Goal: Check status: Check status

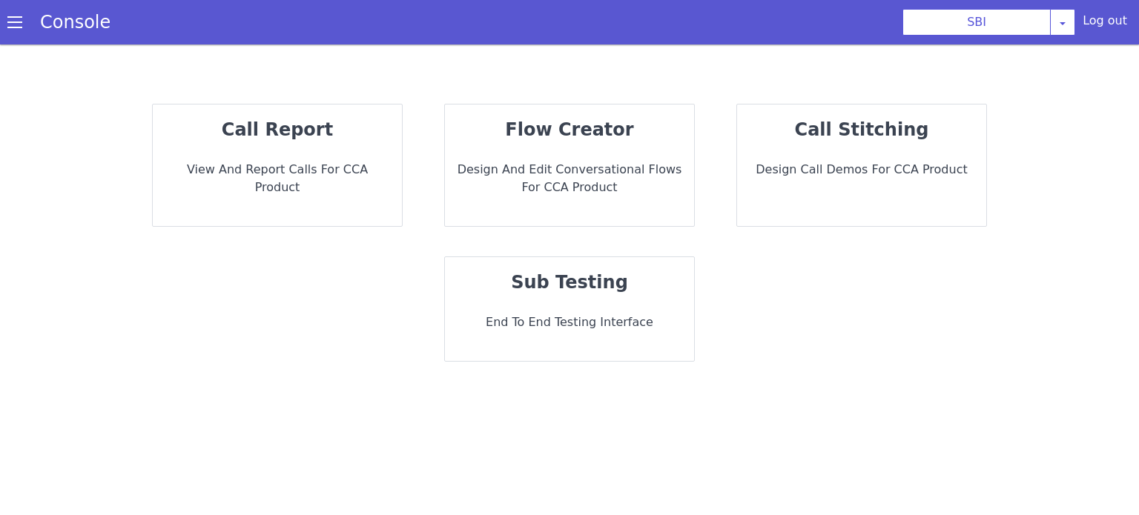
click at [251, 147] on div "call report View and report calls for CCA Product" at bounding box center [277, 166] width 249 height 122
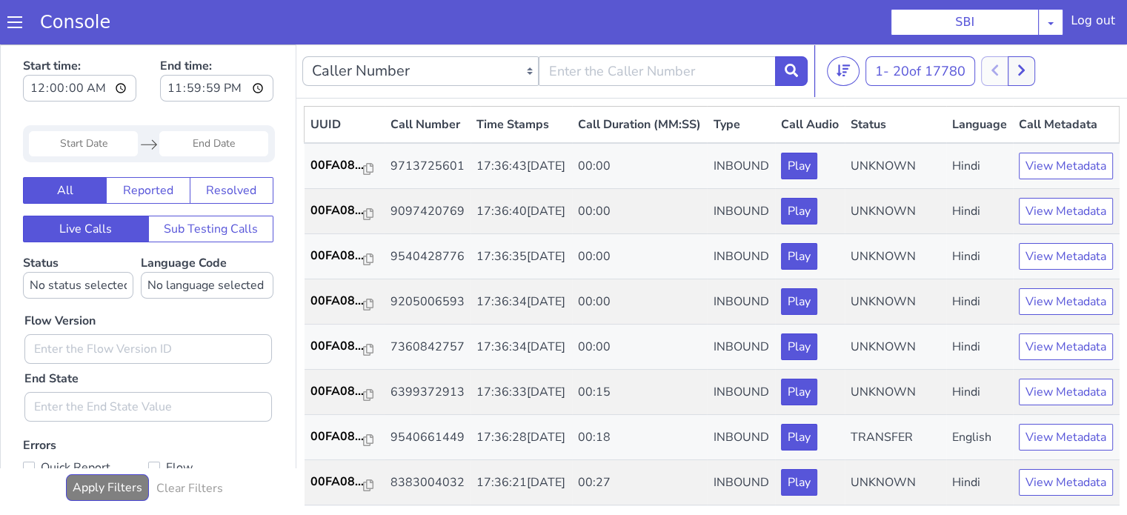
click at [130, 93] on div "Start time: 00:00:00 End time: 23:59:59" at bounding box center [148, 82] width 251 height 58
click at [91, 143] on input "Start Date" at bounding box center [83, 143] width 109 height 25
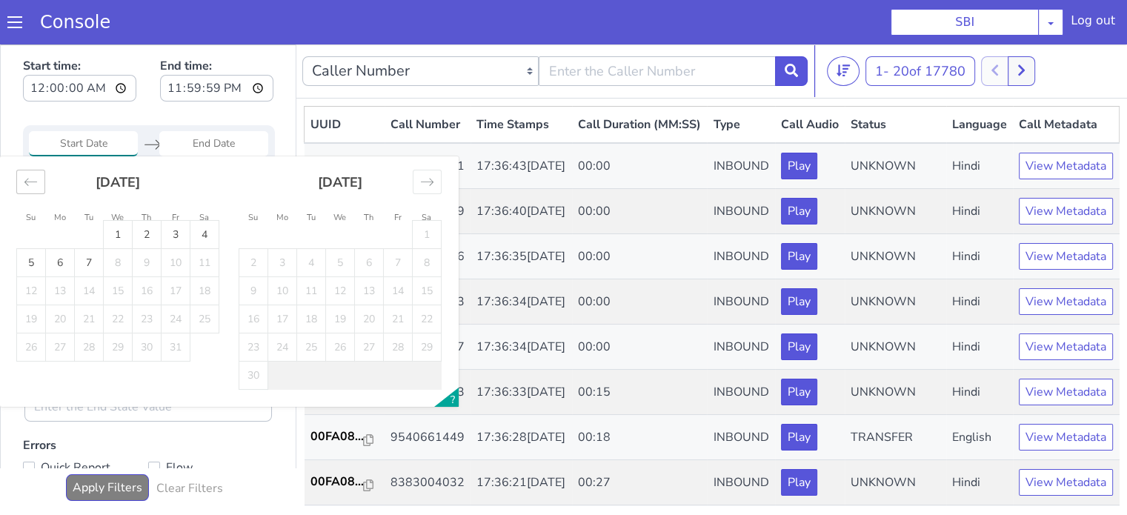
click at [28, 191] on div "Move backward to switch to the previous month." at bounding box center [30, 182] width 29 height 24
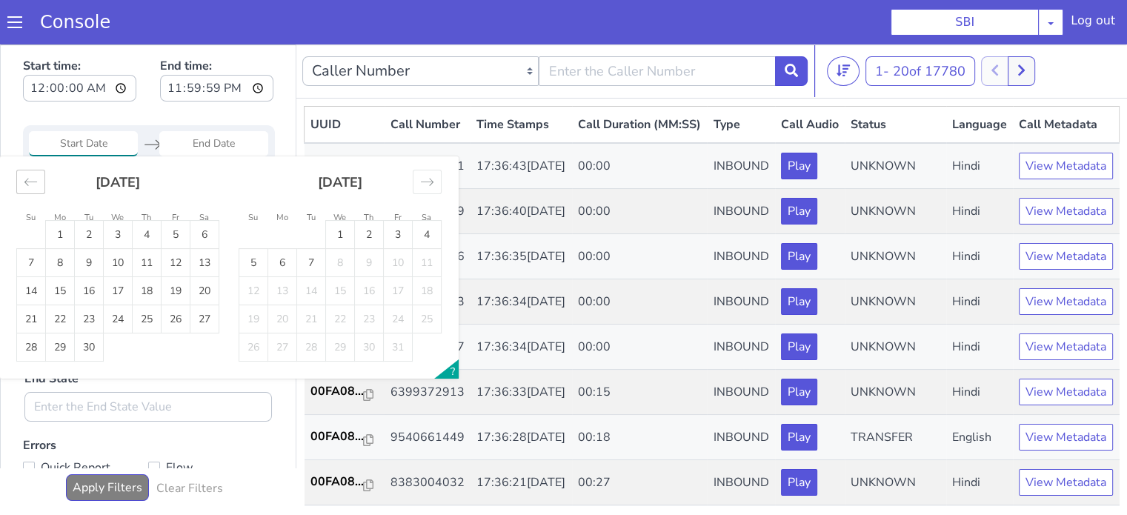
click at [36, 187] on icon "Move backward to switch to the previous month." at bounding box center [31, 182] width 14 height 14
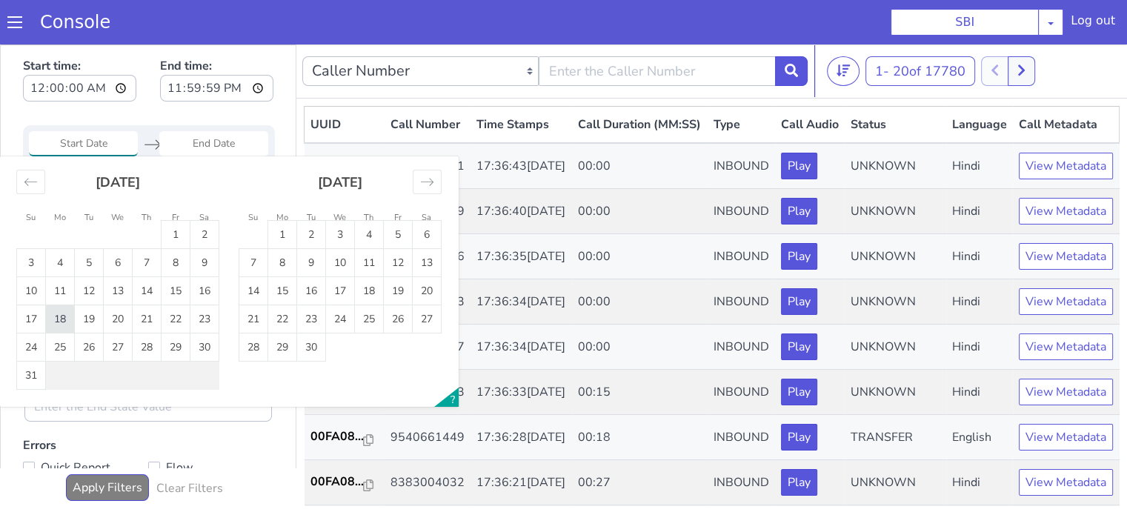
click at [57, 319] on td "18" at bounding box center [60, 319] width 29 height 28
type input "18 Aug 2025"
click at [57, 319] on td "18" at bounding box center [60, 319] width 29 height 28
type input "18 Aug 2025"
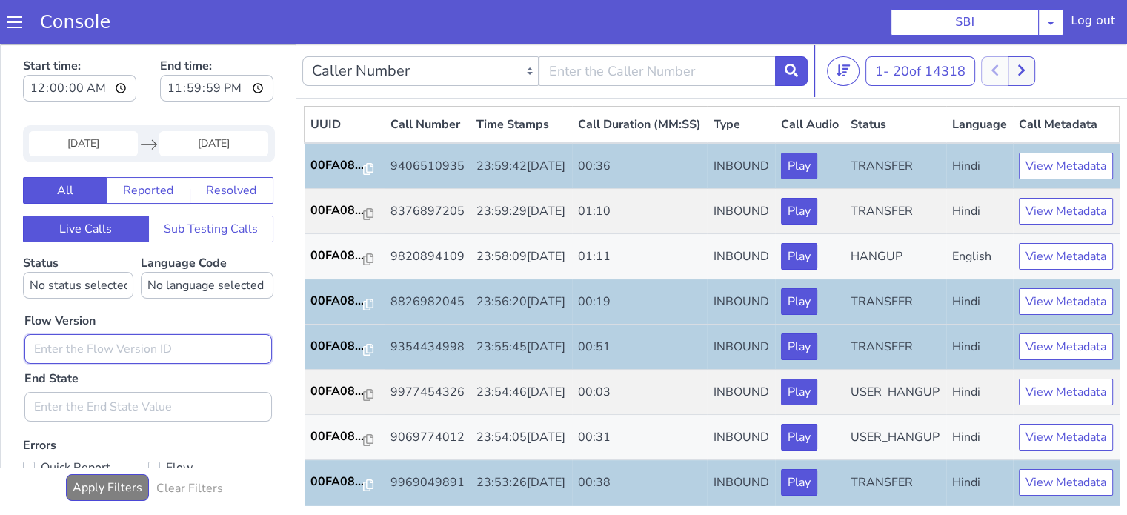
click at [176, 342] on input "text" at bounding box center [148, 349] width 248 height 30
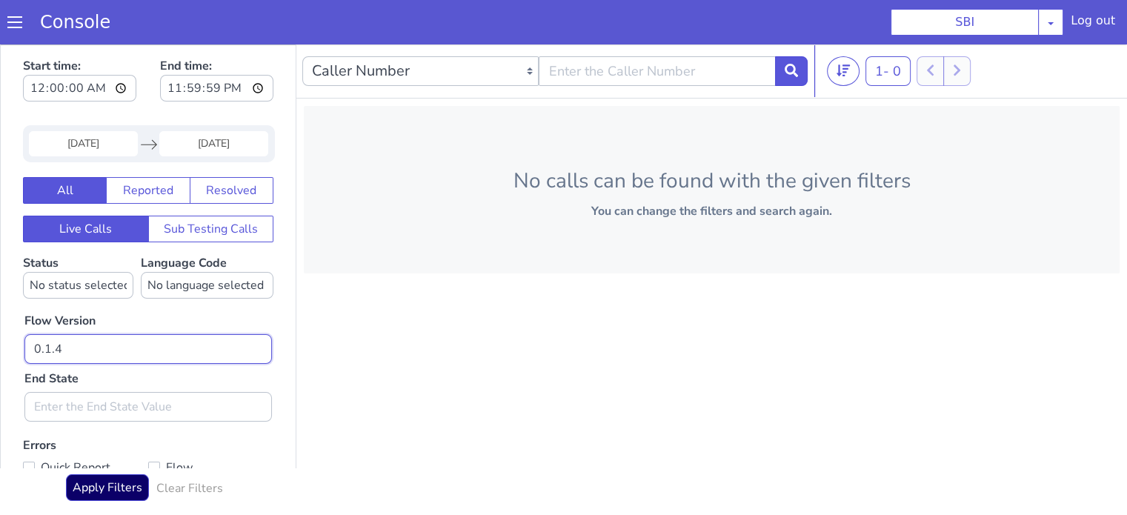
type input "0.1.4"
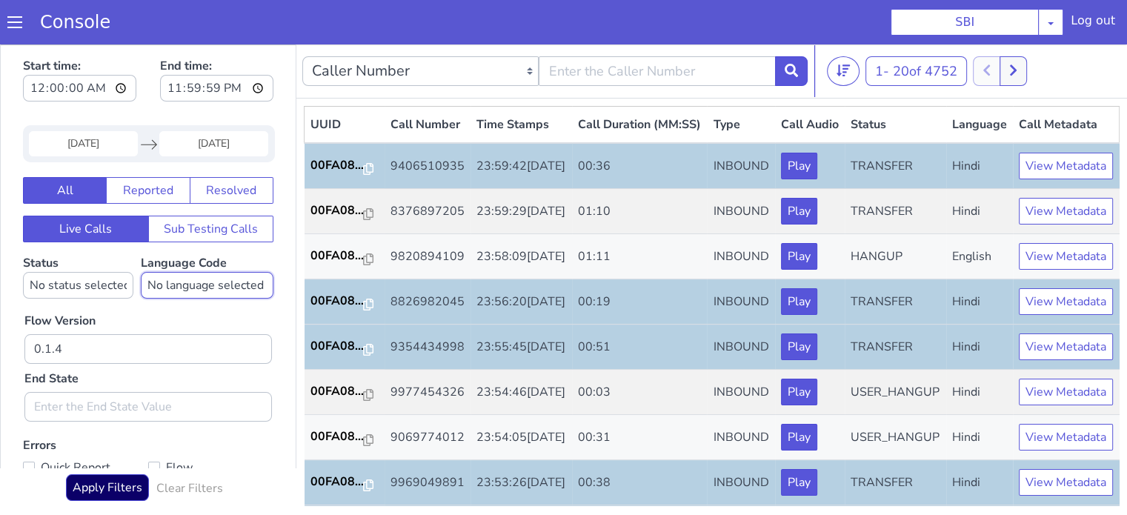
click at [202, 285] on select "No language selected Hindi English Tamil Telugu Kanada Marathi Malayalam Gujara…" at bounding box center [207, 285] width 133 height 27
select select "hi"
click at [141, 272] on select "No language selected Hindi English Tamil Telugu Kanada Marathi Malayalam Gujara…" at bounding box center [207, 285] width 133 height 27
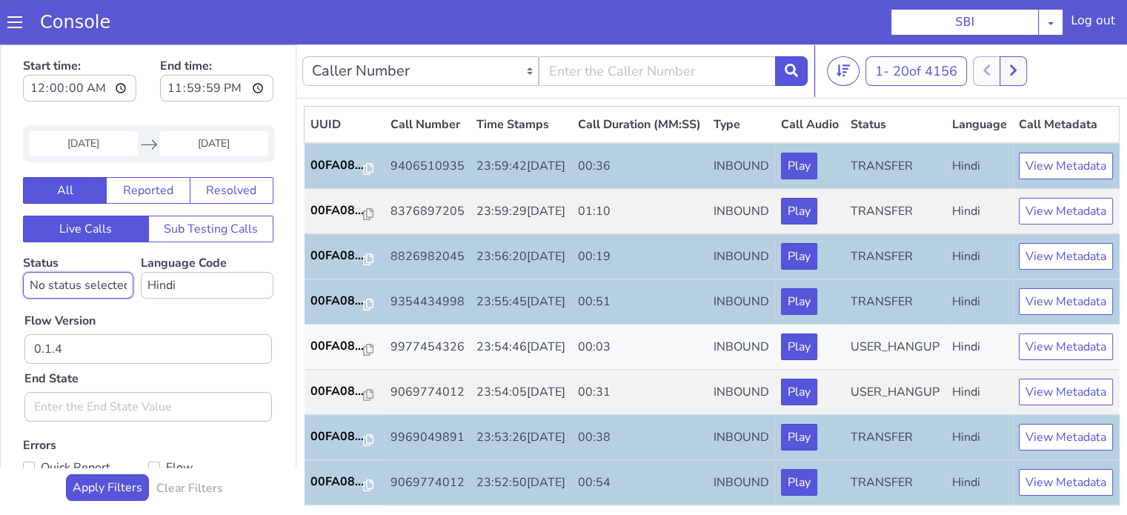
click at [75, 281] on select "No status selected HANGUP USER_HANGUP TRANSFER UNKNOWN" at bounding box center [78, 285] width 110 height 27
select select "TRANSFER"
click at [23, 272] on select "No status selected HANGUP USER_HANGUP TRANSFER UNKNOWN" at bounding box center [78, 285] width 110 height 27
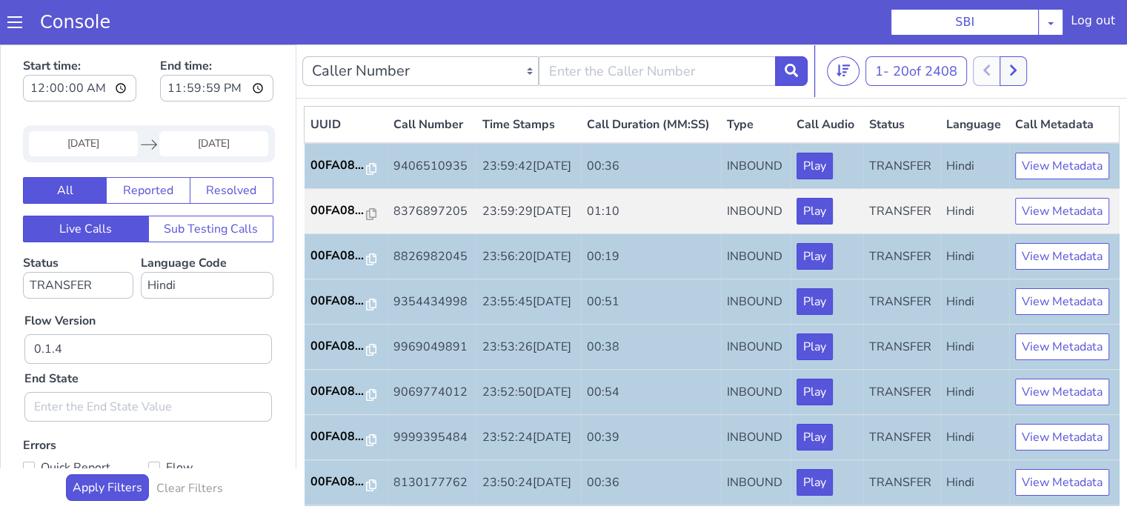
click at [253, 310] on div "Flow Version 0.1.4 End State" at bounding box center [148, 360] width 262 height 123
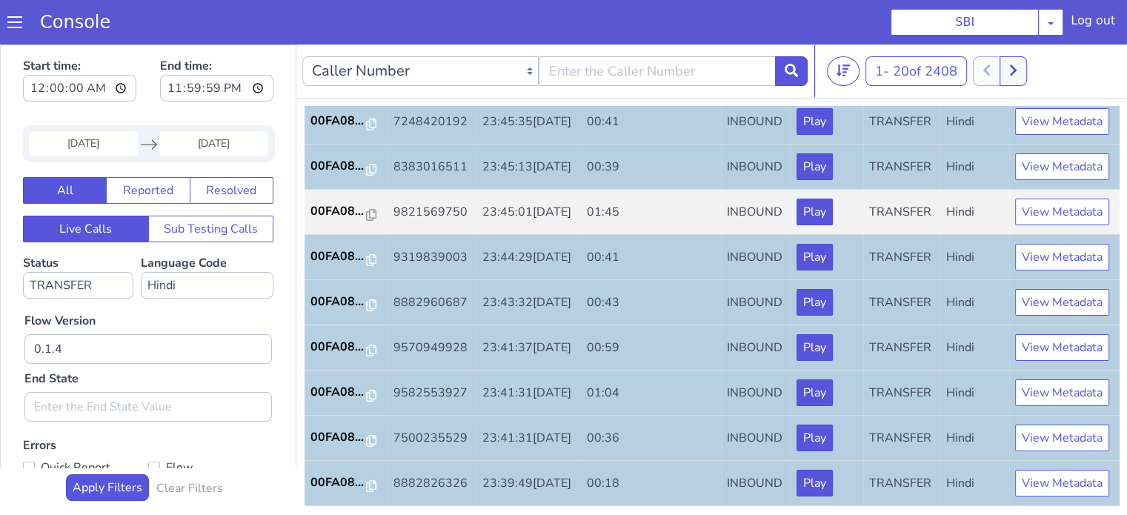
scroll to position [734, 0]
click at [1027, 76] on button at bounding box center [1013, 71] width 27 height 30
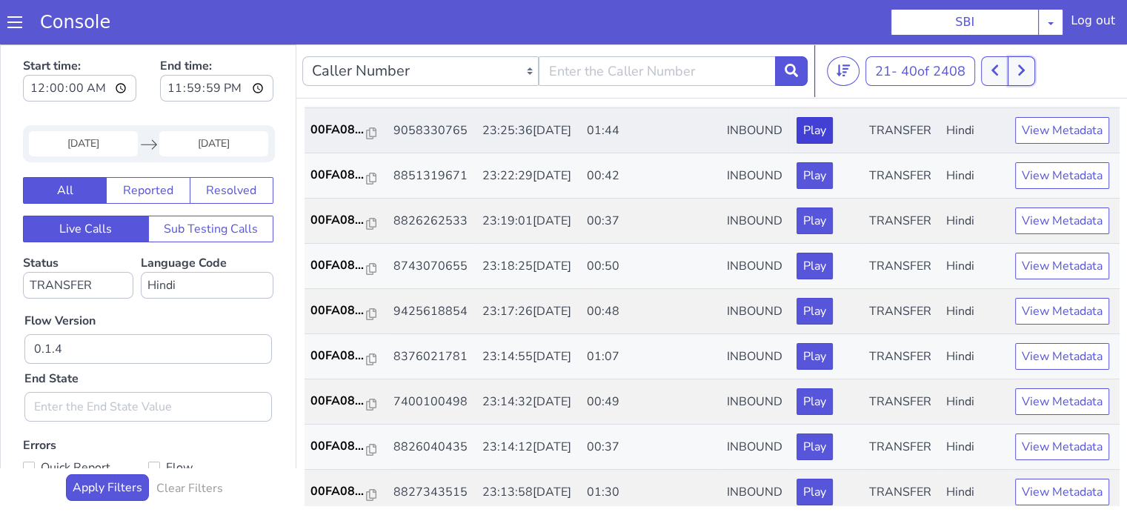
scroll to position [371, 0]
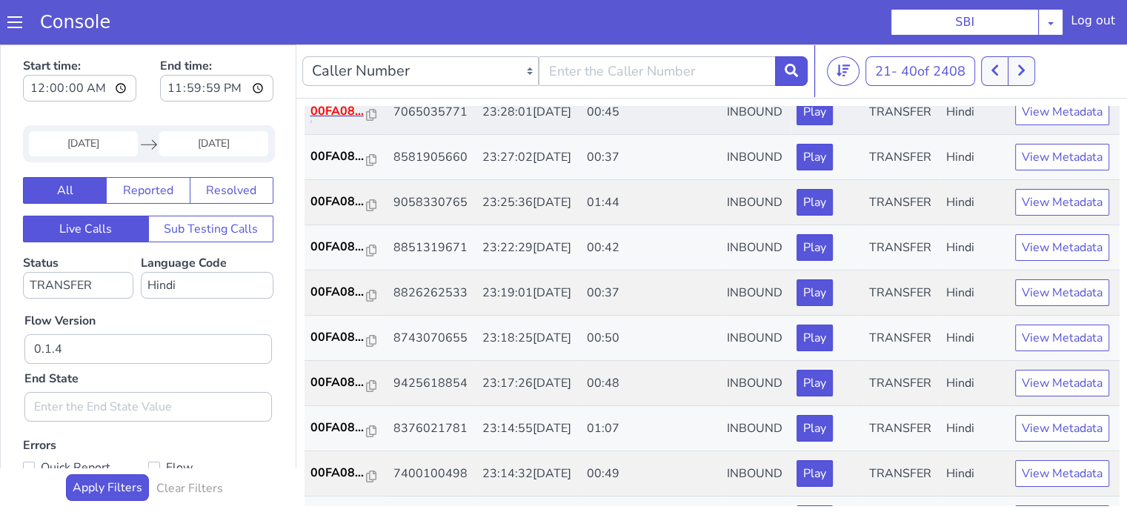
click at [335, 120] on p "00FA08..." at bounding box center [339, 111] width 56 height 18
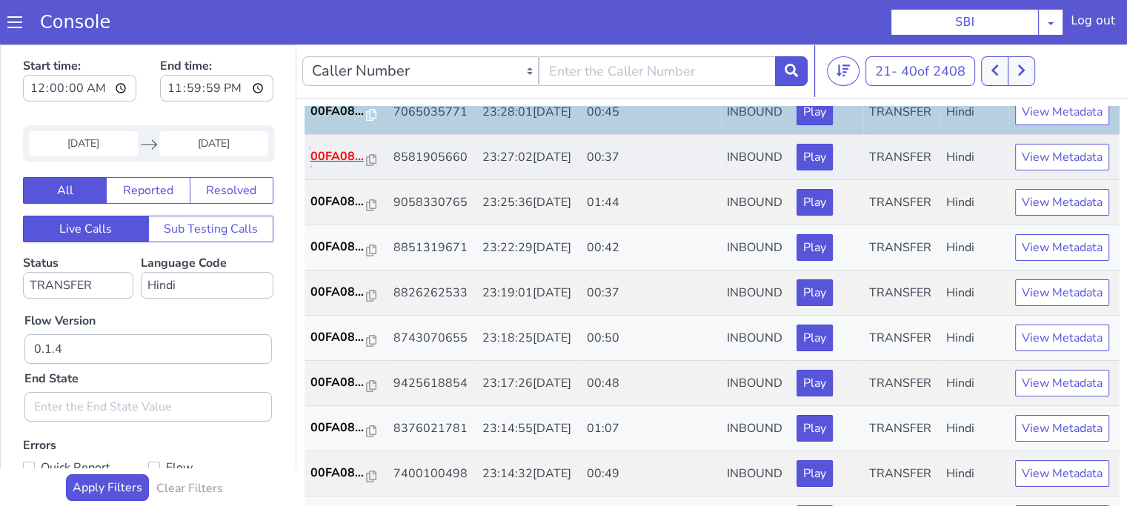
click at [352, 165] on p "00FA08..." at bounding box center [339, 157] width 56 height 18
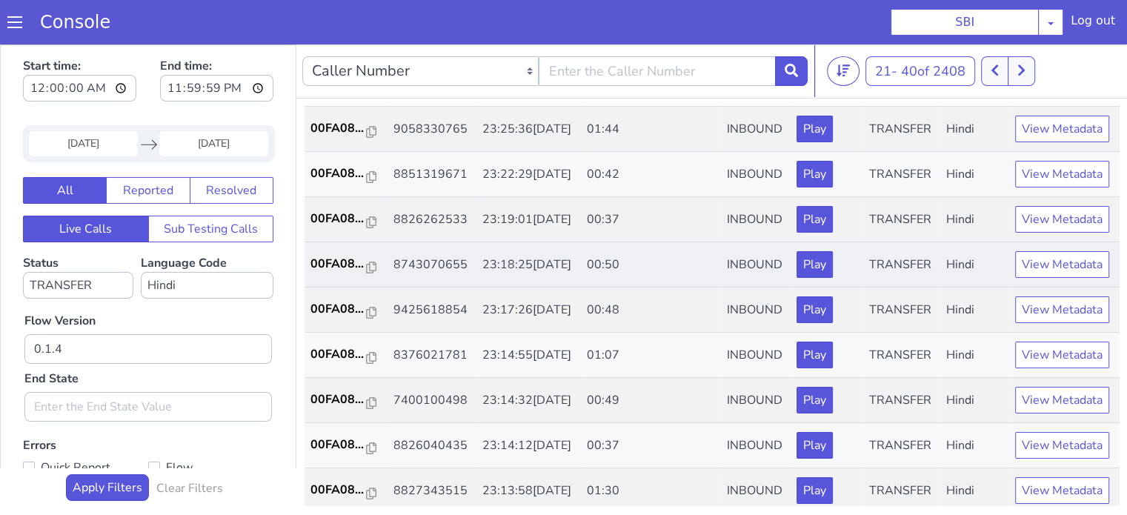
scroll to position [445, 0]
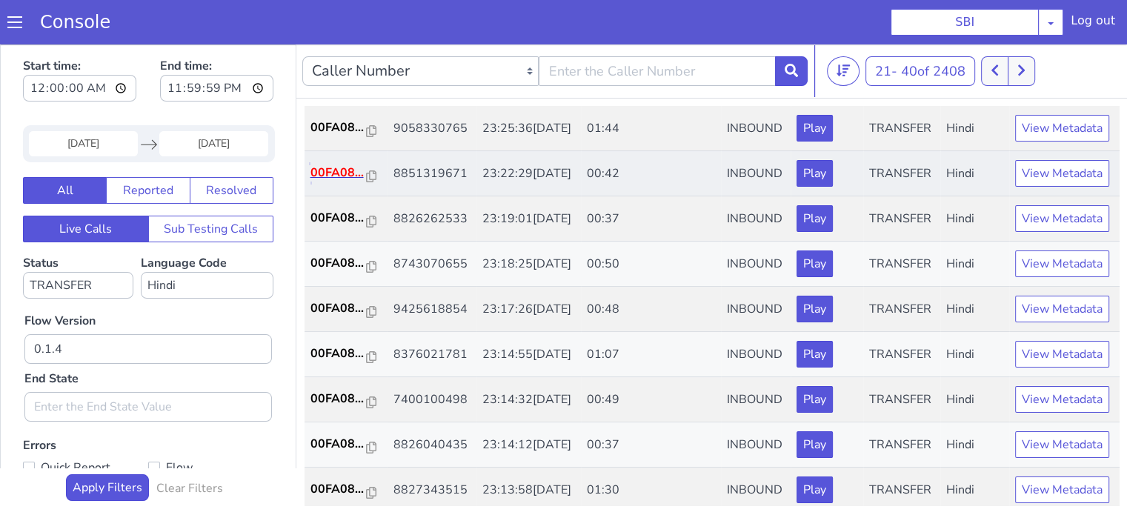
click at [337, 182] on p "00FA08..." at bounding box center [339, 173] width 56 height 18
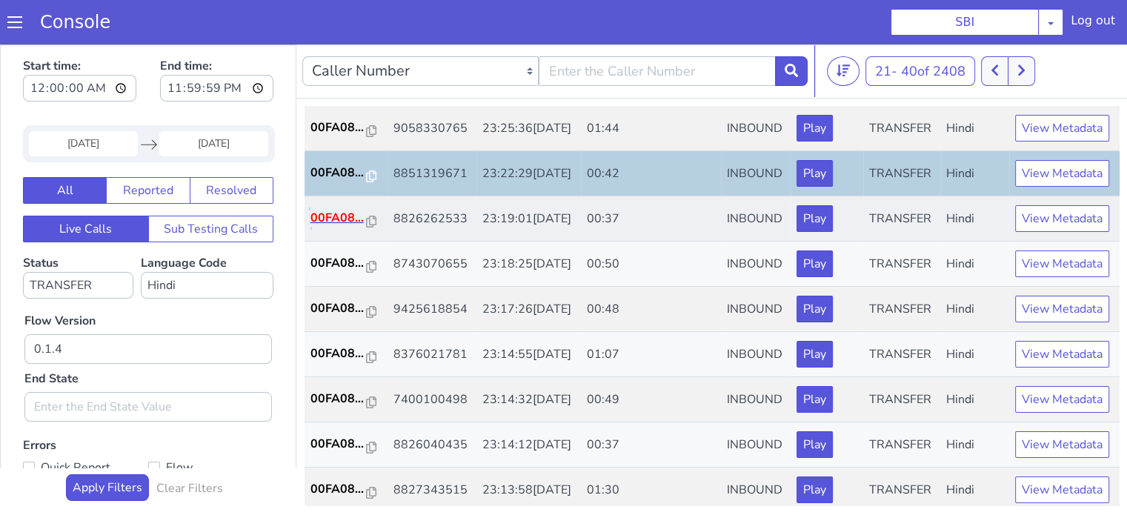
click at [342, 227] on p "00FA08..." at bounding box center [339, 218] width 56 height 18
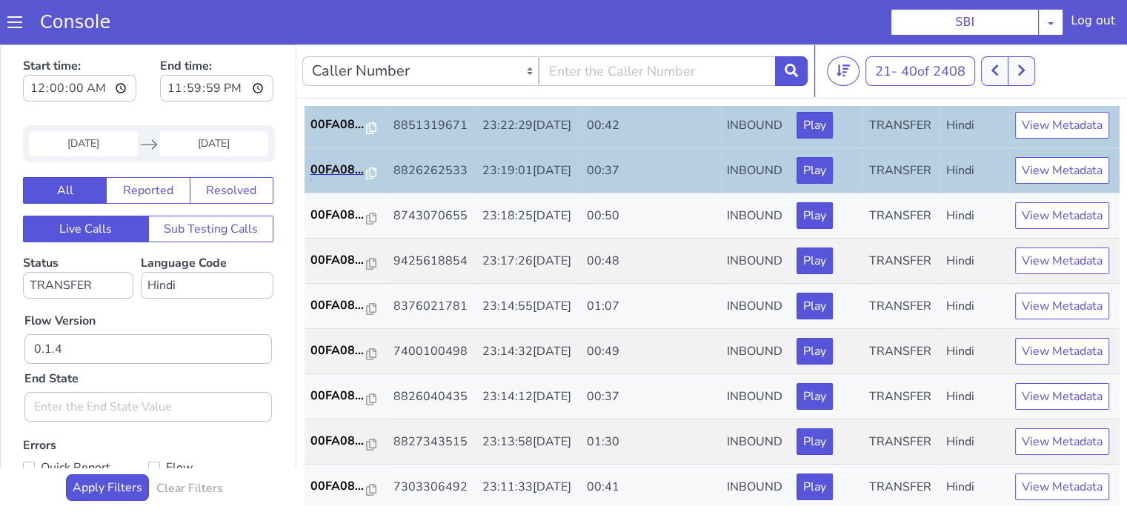
scroll to position [519, 0]
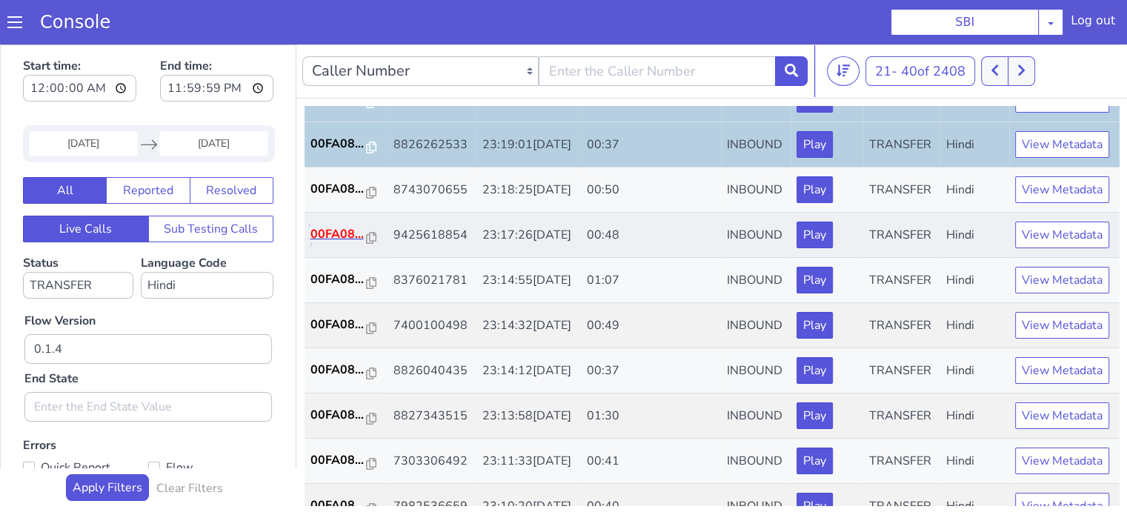
click at [332, 243] on p "00FA08..." at bounding box center [339, 234] width 56 height 18
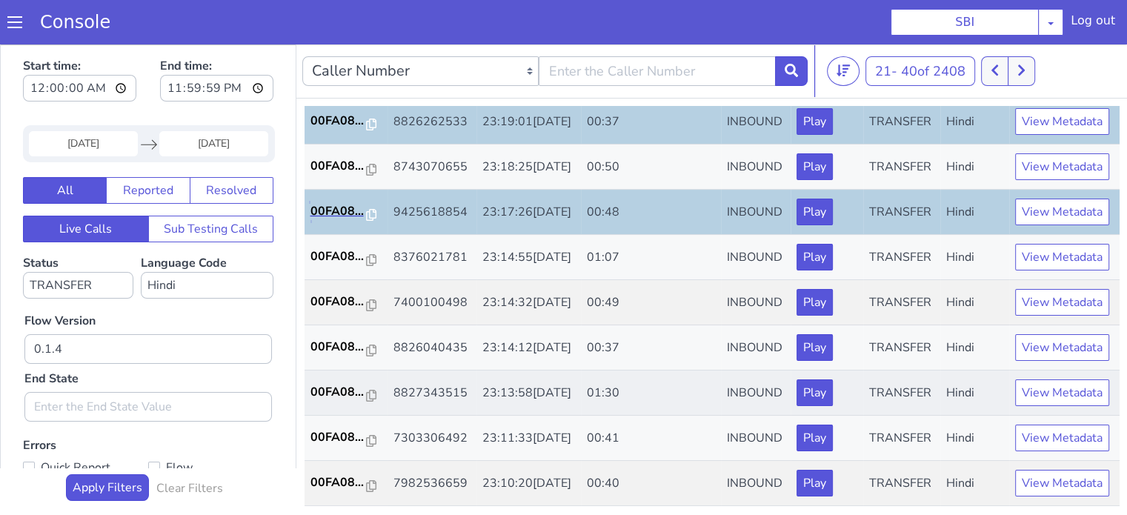
scroll to position [734, 0]
click at [344, 293] on p "00FA08..." at bounding box center [339, 302] width 56 height 18
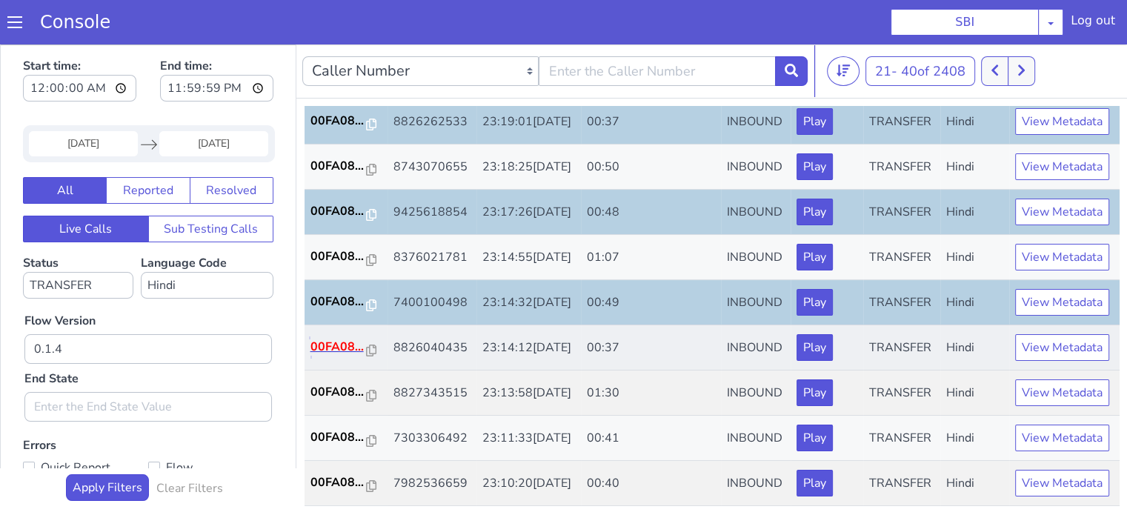
click at [328, 338] on p "00FA08..." at bounding box center [339, 347] width 56 height 18
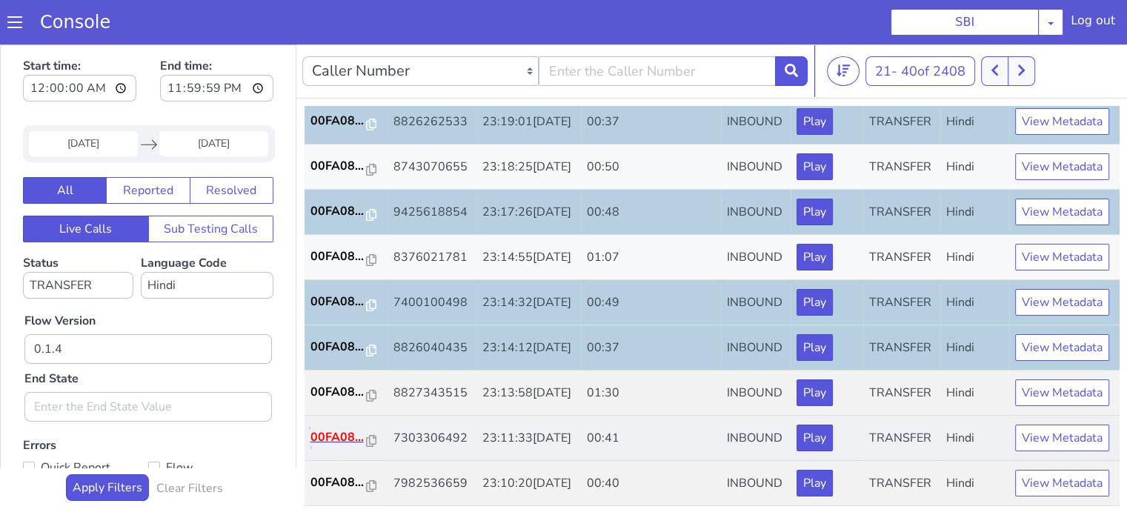
click at [329, 428] on p "00FA08..." at bounding box center [339, 437] width 56 height 18
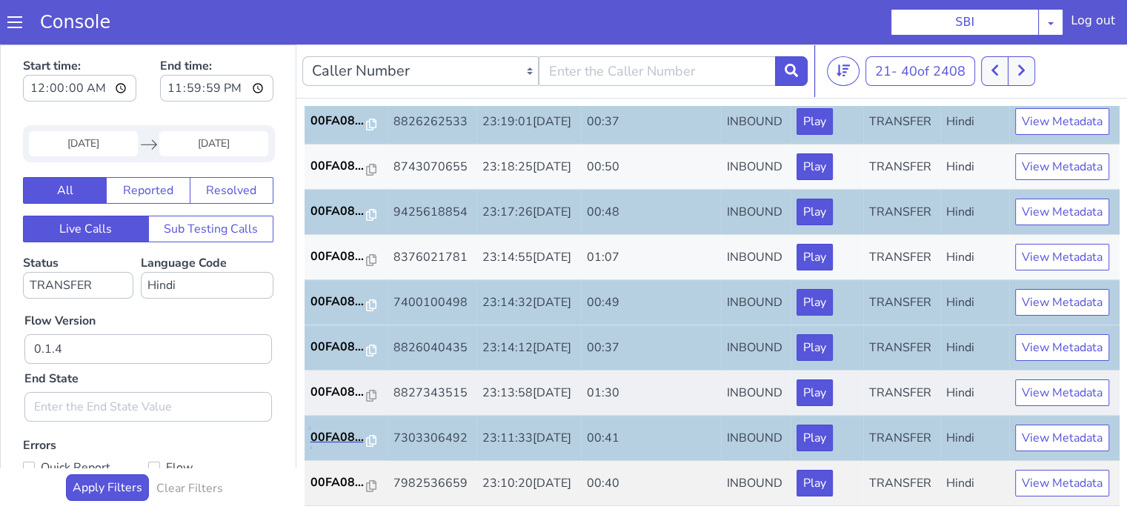
scroll to position [4, 0]
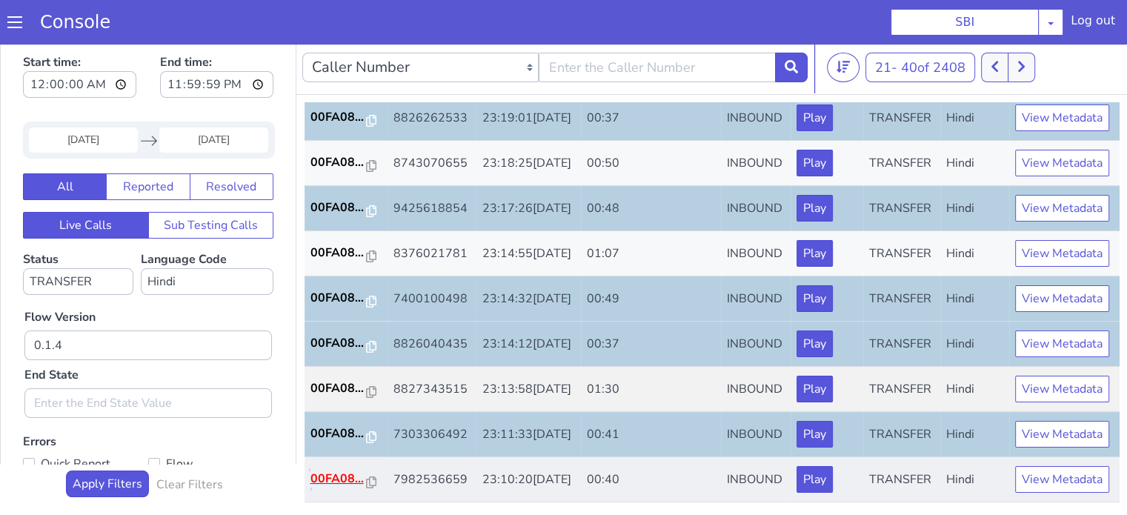
click at [339, 470] on p "00FA08..." at bounding box center [339, 479] width 56 height 18
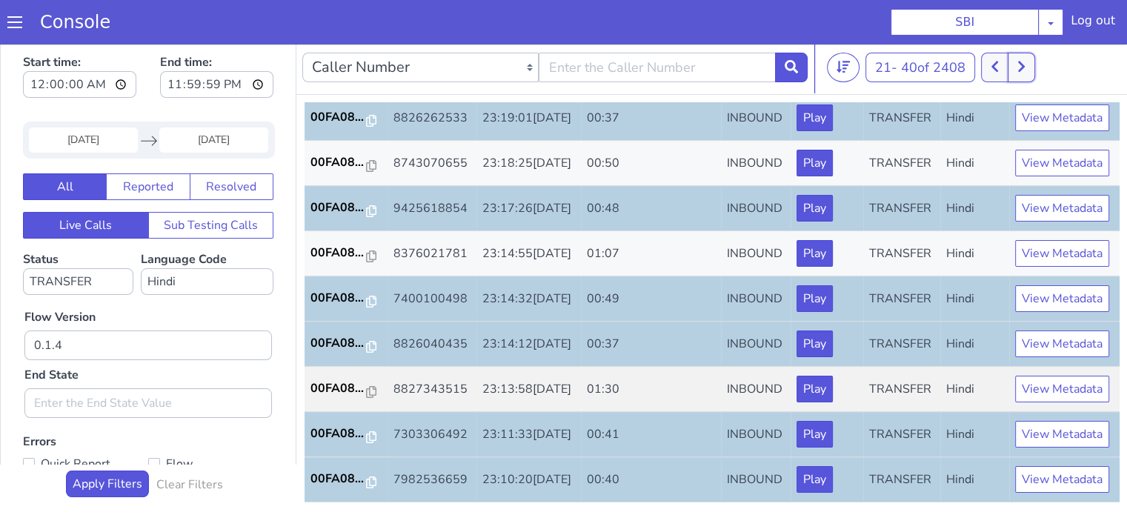
click at [1024, 73] on button at bounding box center [1021, 68] width 27 height 30
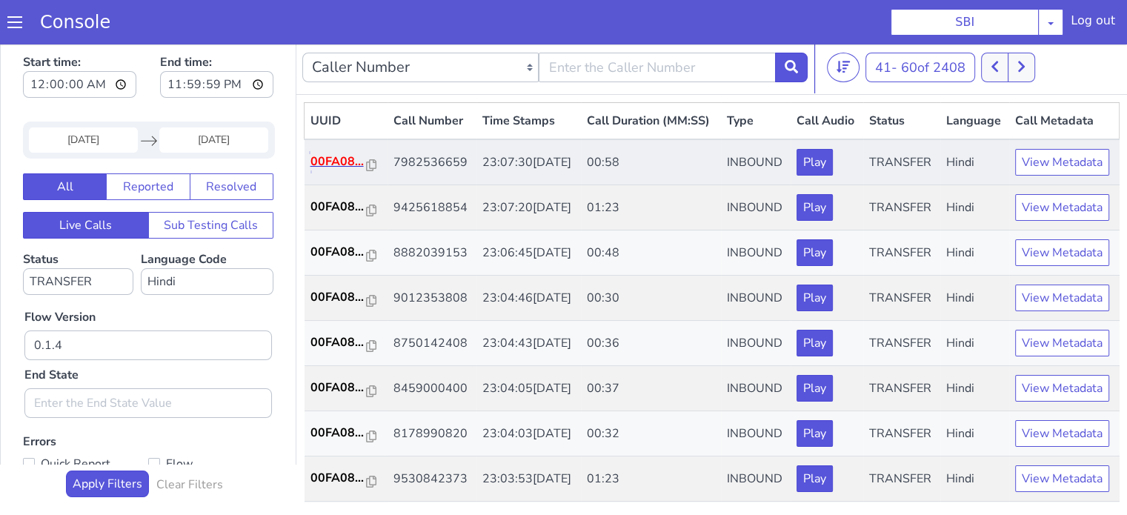
click at [325, 170] on p "00FA08..." at bounding box center [339, 162] width 56 height 18
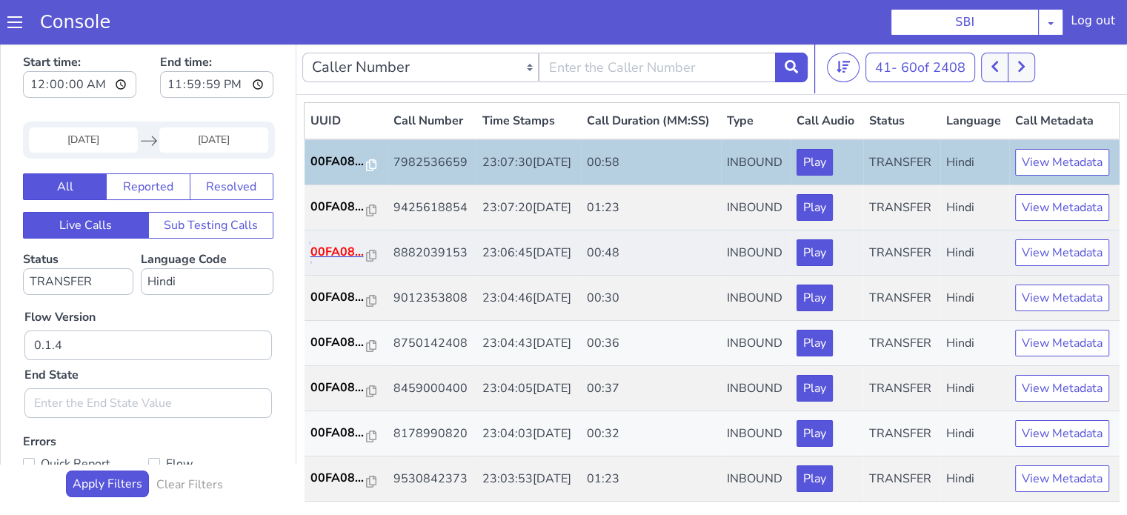
click at [327, 261] on p "00FA08..." at bounding box center [339, 252] width 56 height 18
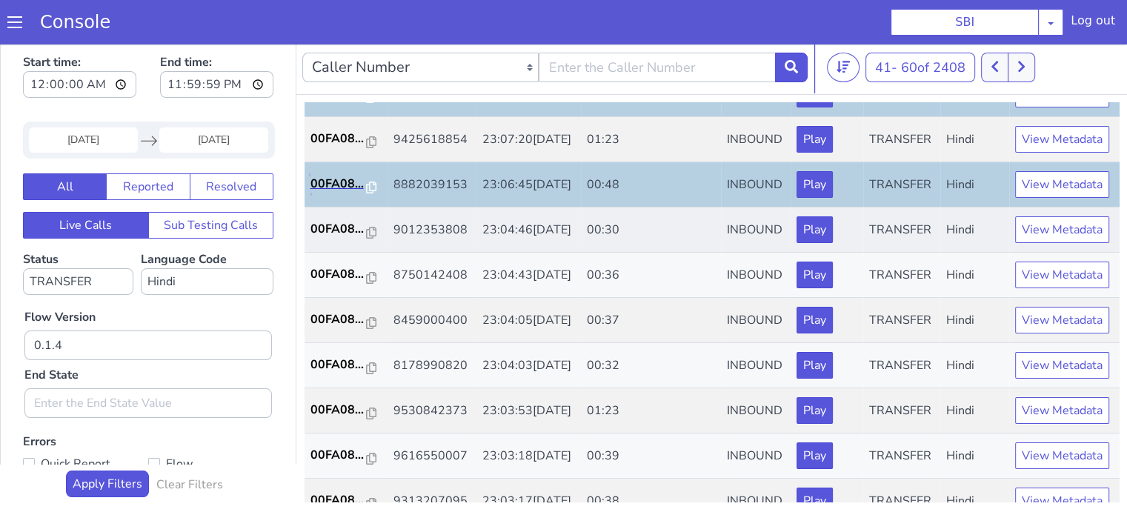
scroll to position [148, 0]
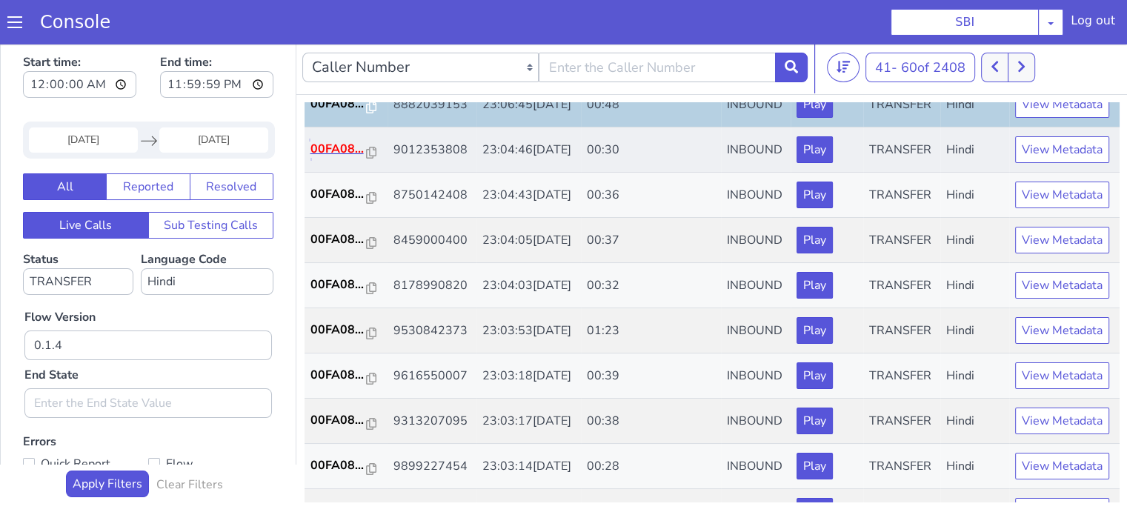
click at [344, 158] on p "00FA08..." at bounding box center [339, 149] width 56 height 18
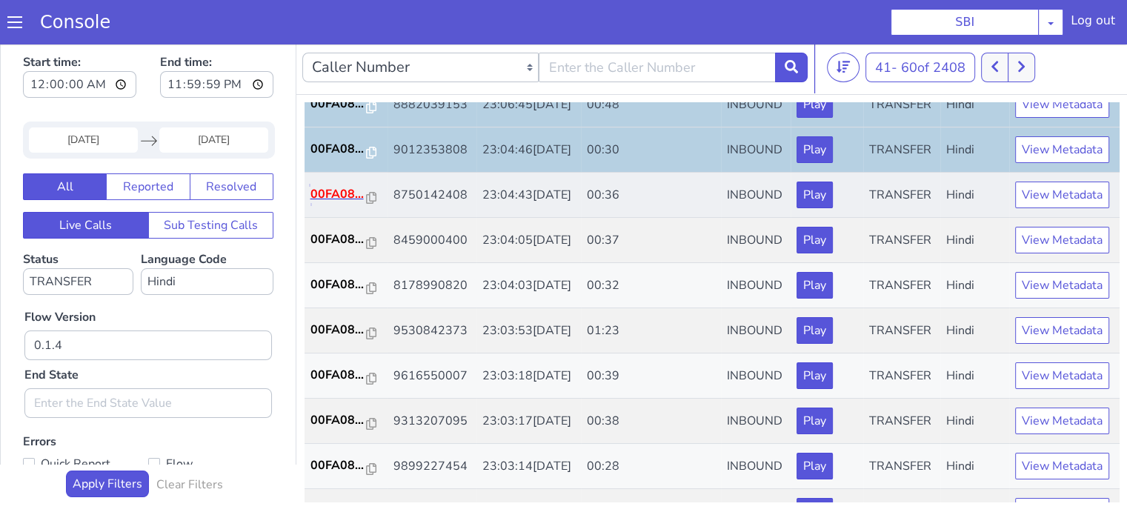
click at [350, 203] on p "00FA08..." at bounding box center [339, 194] width 56 height 18
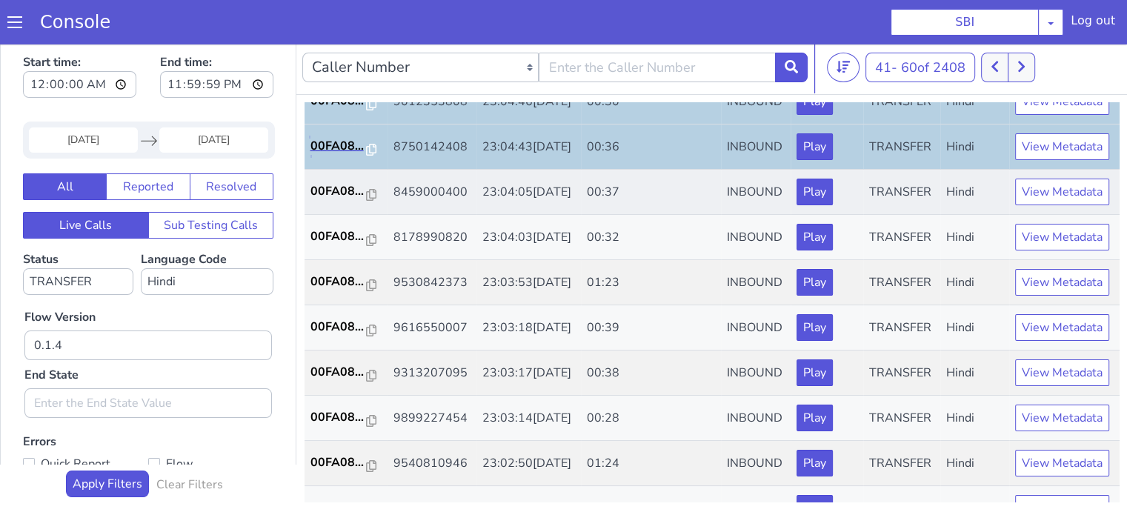
scroll to position [222, 0]
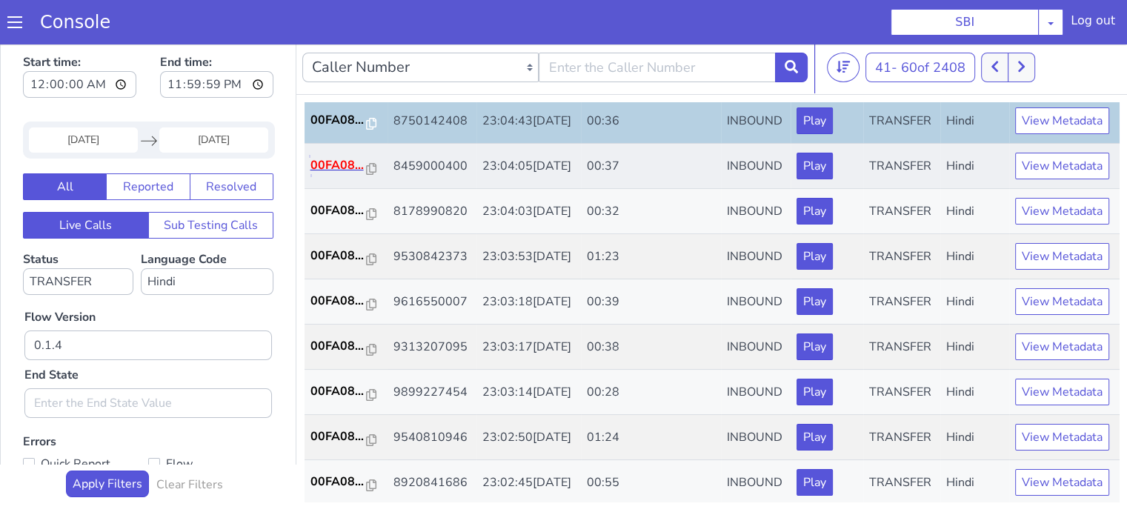
click at [354, 174] on p "00FA08..." at bounding box center [339, 165] width 56 height 18
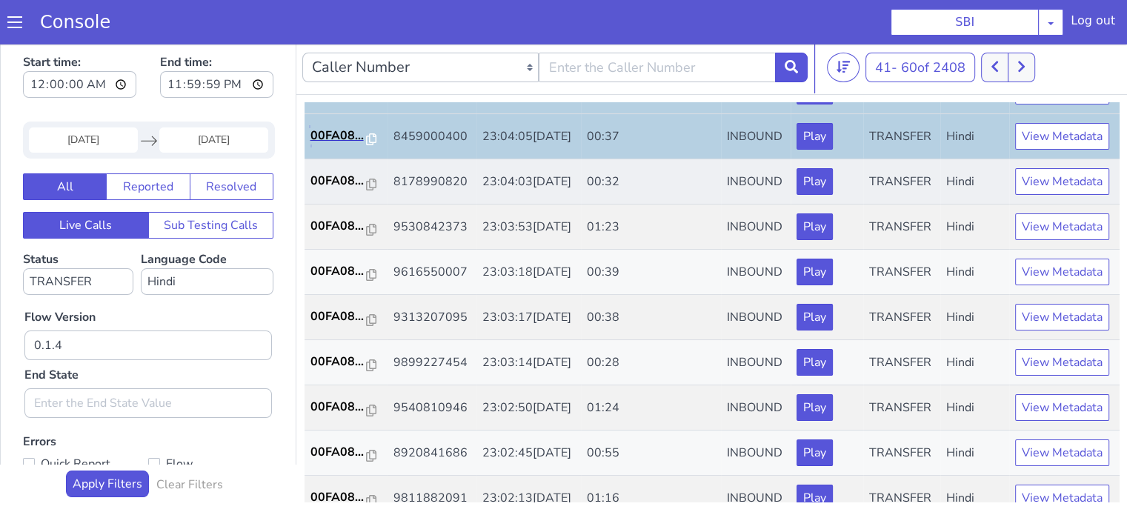
scroll to position [297, 0]
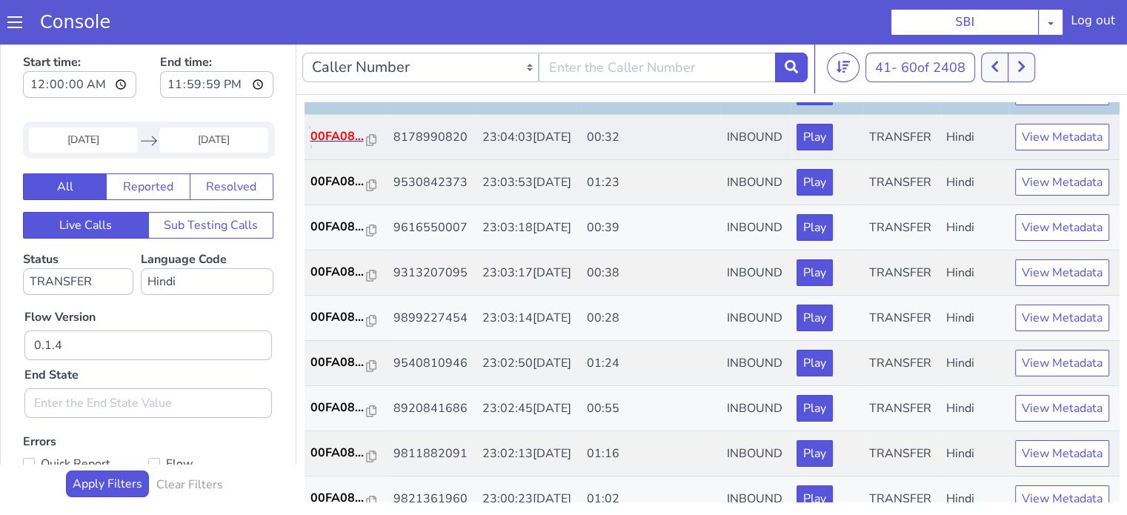
click at [326, 145] on p "00FA08..." at bounding box center [339, 137] width 56 height 18
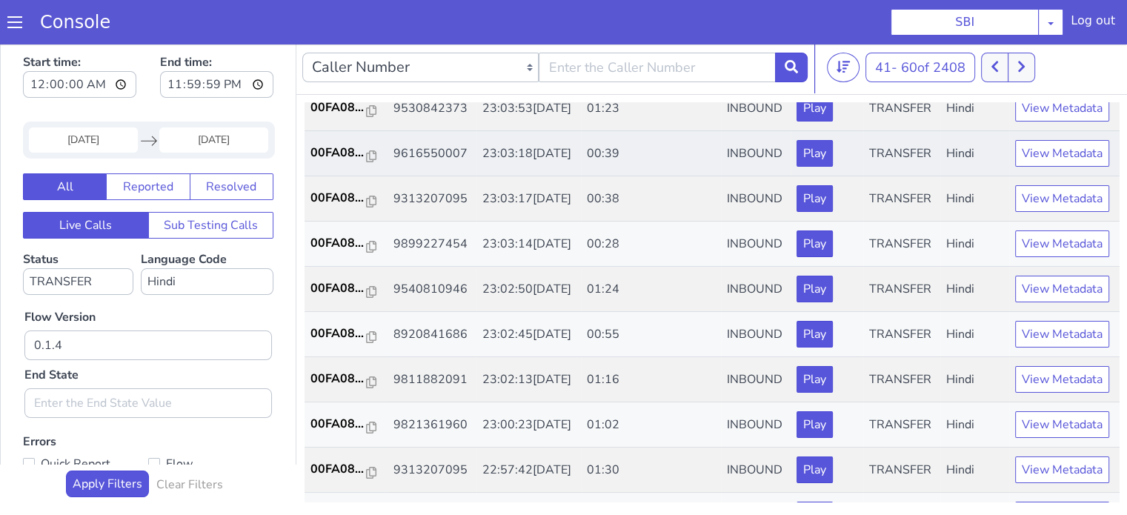
scroll to position [445, 0]
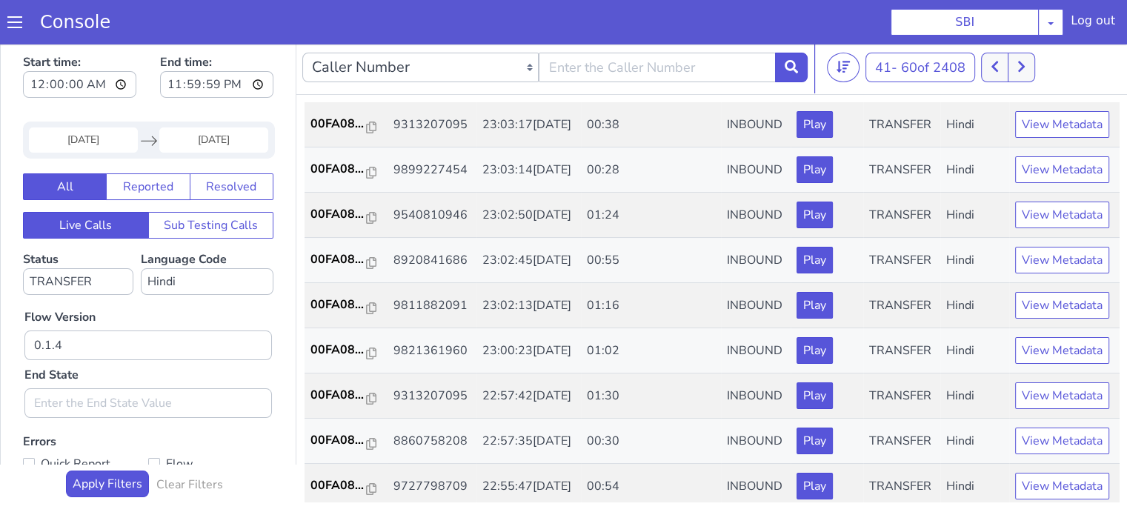
click at [347, 87] on p "00FA08..." at bounding box center [339, 79] width 56 height 18
click at [334, 133] on p "00FA08..." at bounding box center [339, 124] width 56 height 18
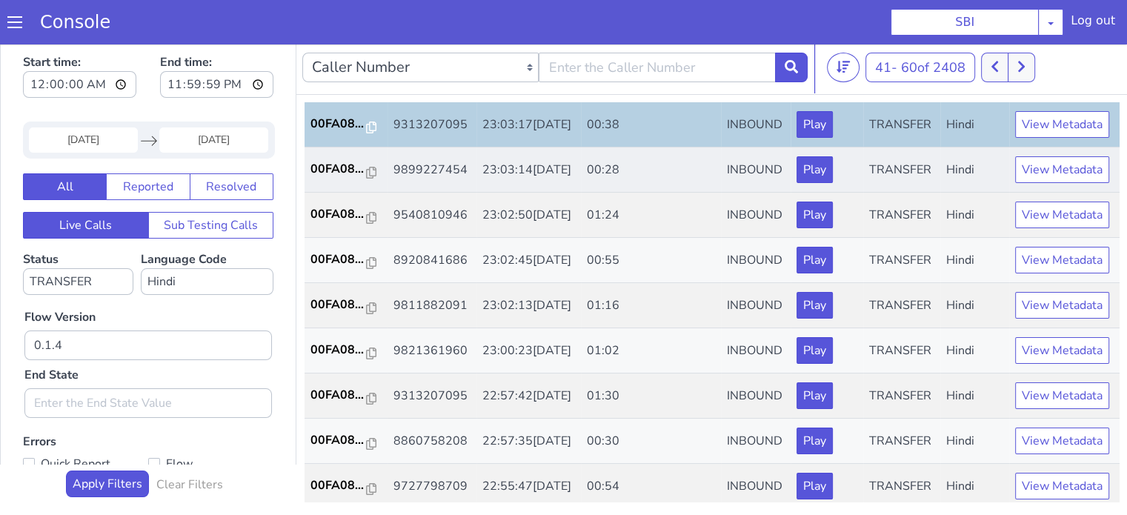
click at [308, 193] on td "00FA08..." at bounding box center [346, 170] width 83 height 45
click at [315, 178] on p "00FA08..." at bounding box center [339, 169] width 56 height 18
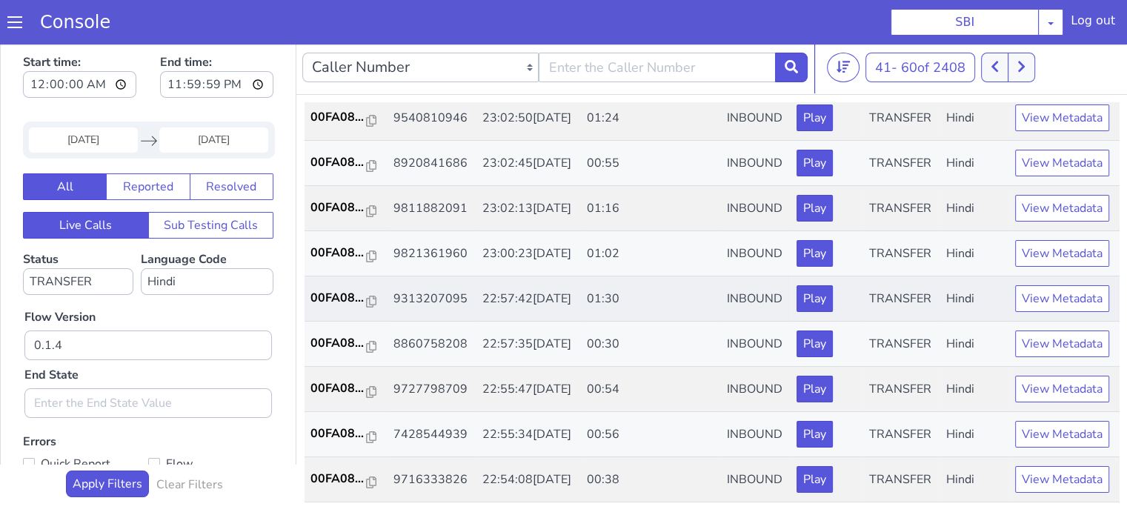
scroll to position [734, 0]
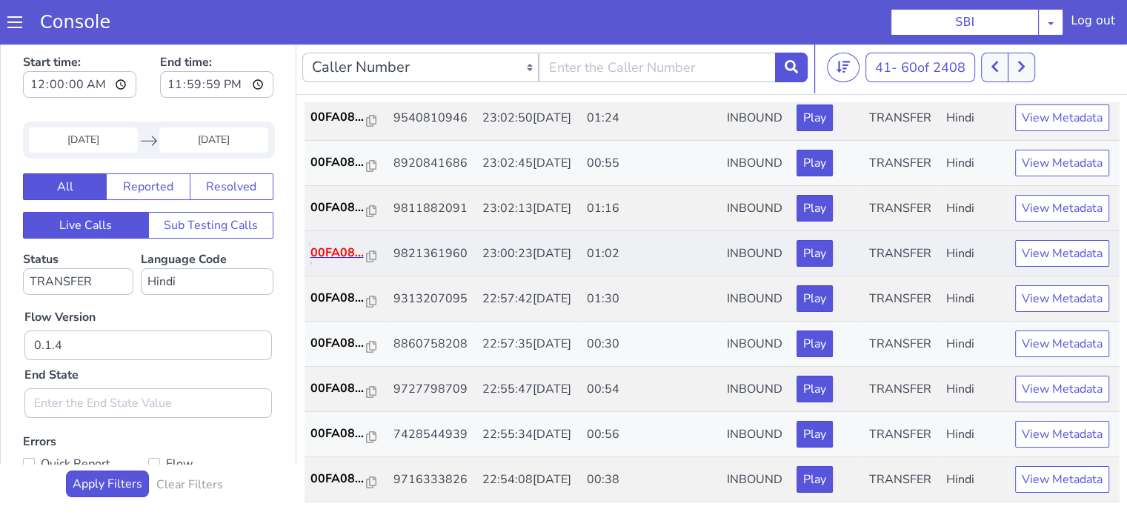
click at [337, 244] on p "00FA08..." at bounding box center [339, 253] width 56 height 18
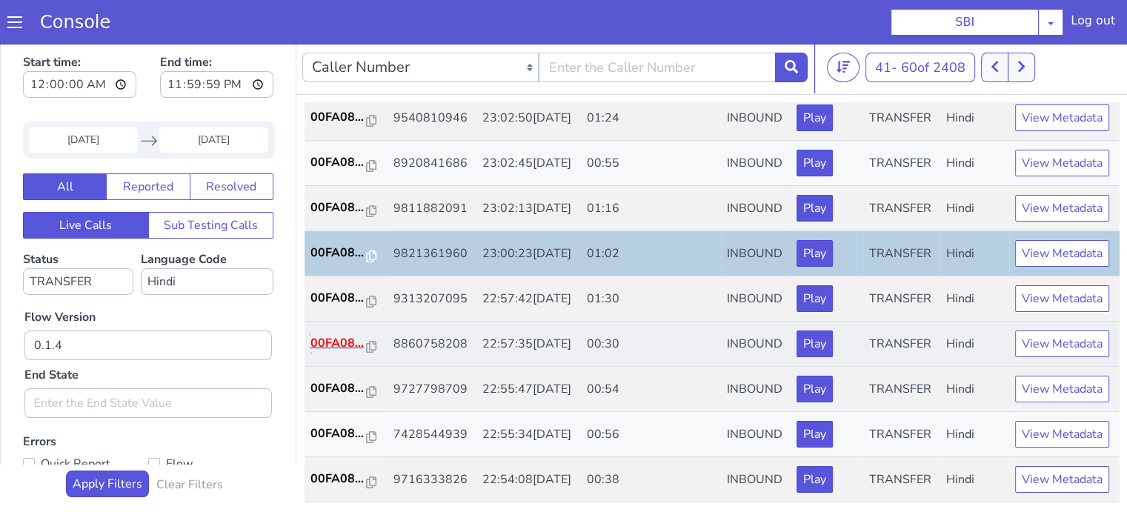
click at [340, 334] on p "00FA08..." at bounding box center [339, 343] width 56 height 18
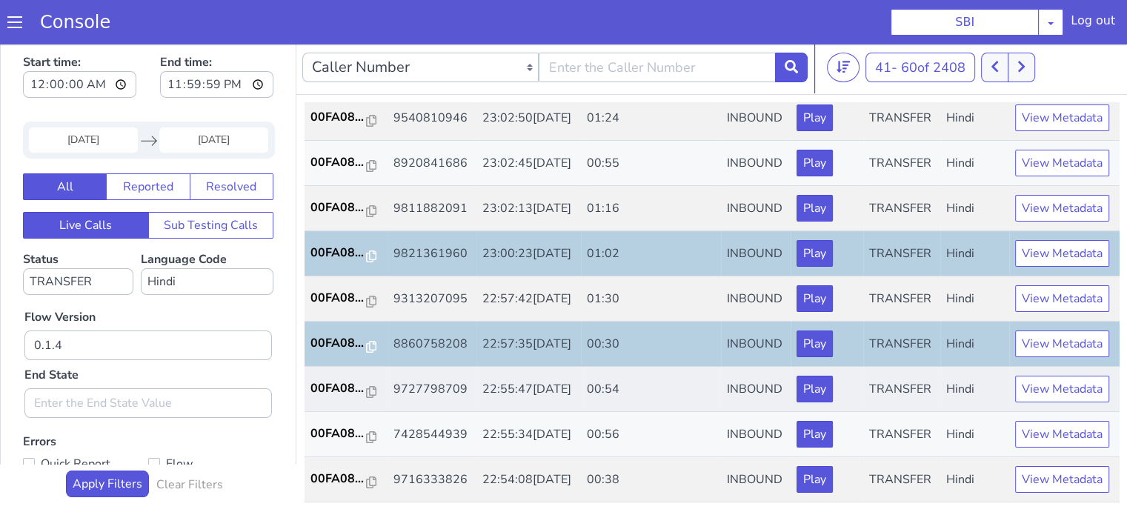
click at [330, 367] on td "00FA08..." at bounding box center [346, 389] width 83 height 45
click at [326, 380] on p "00FA08..." at bounding box center [339, 389] width 56 height 18
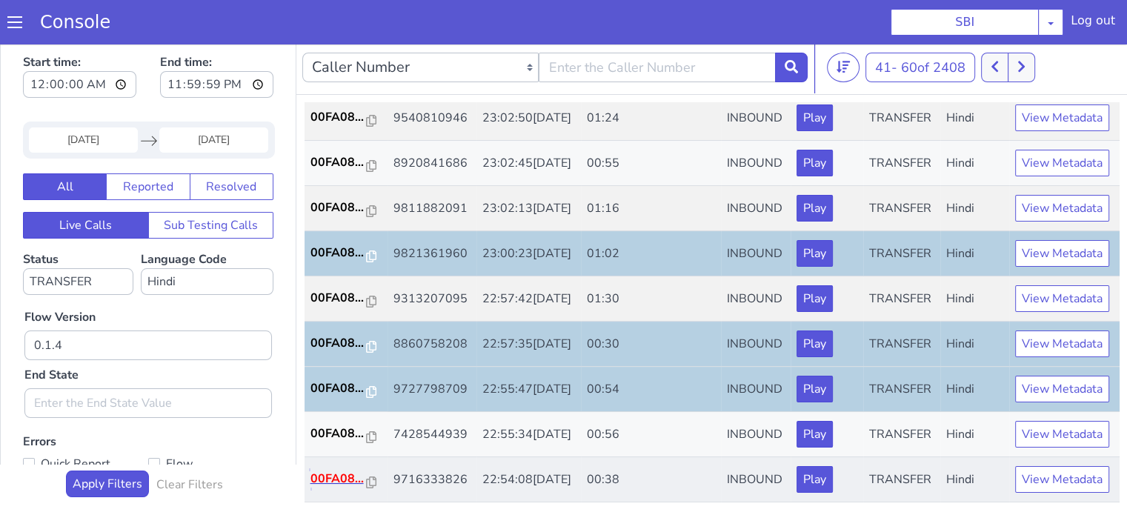
click at [327, 470] on p "00FA08..." at bounding box center [339, 479] width 56 height 18
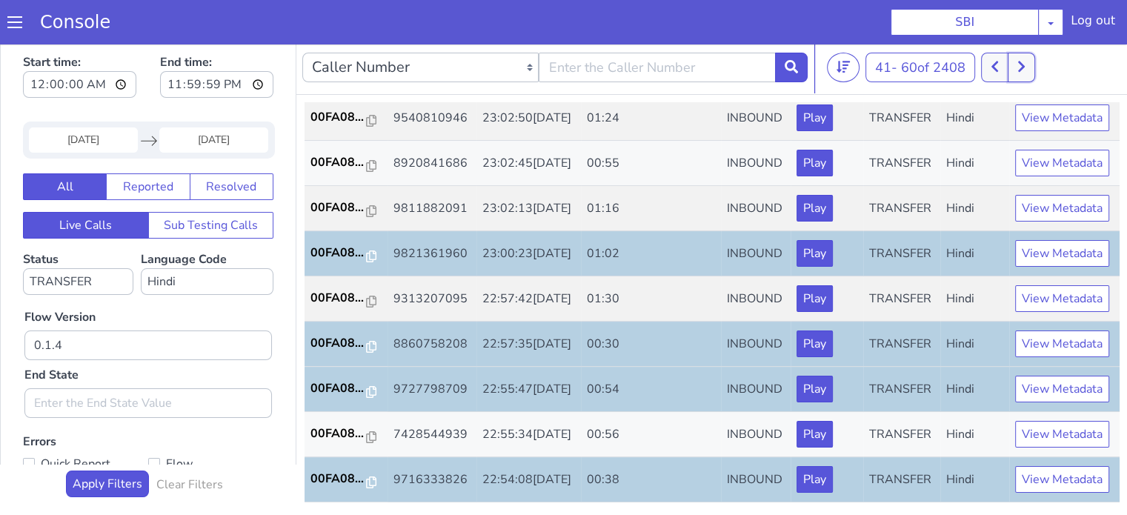
click at [1026, 71] on icon at bounding box center [1022, 66] width 8 height 13
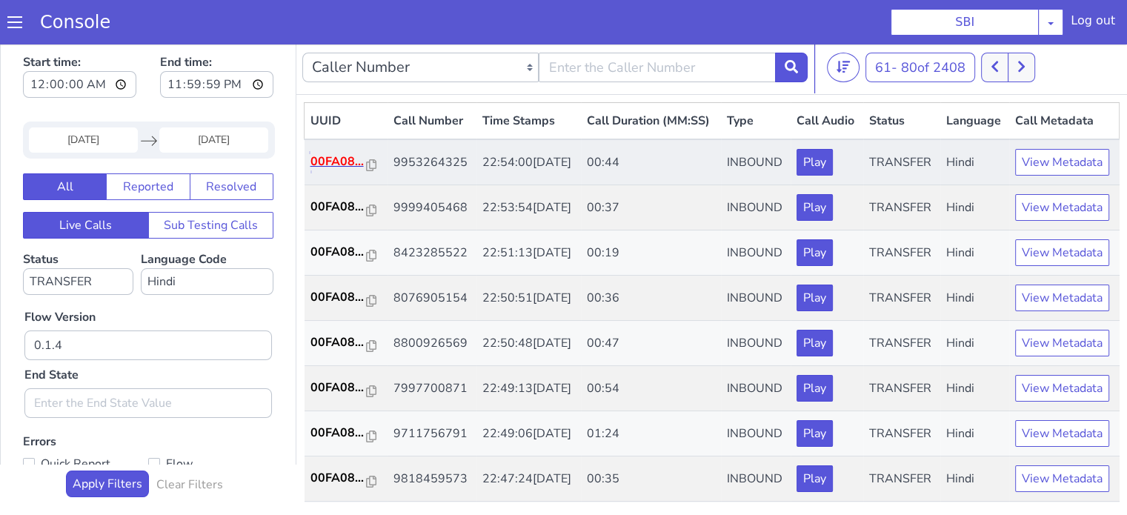
click at [331, 170] on p "00FA08..." at bounding box center [339, 162] width 56 height 18
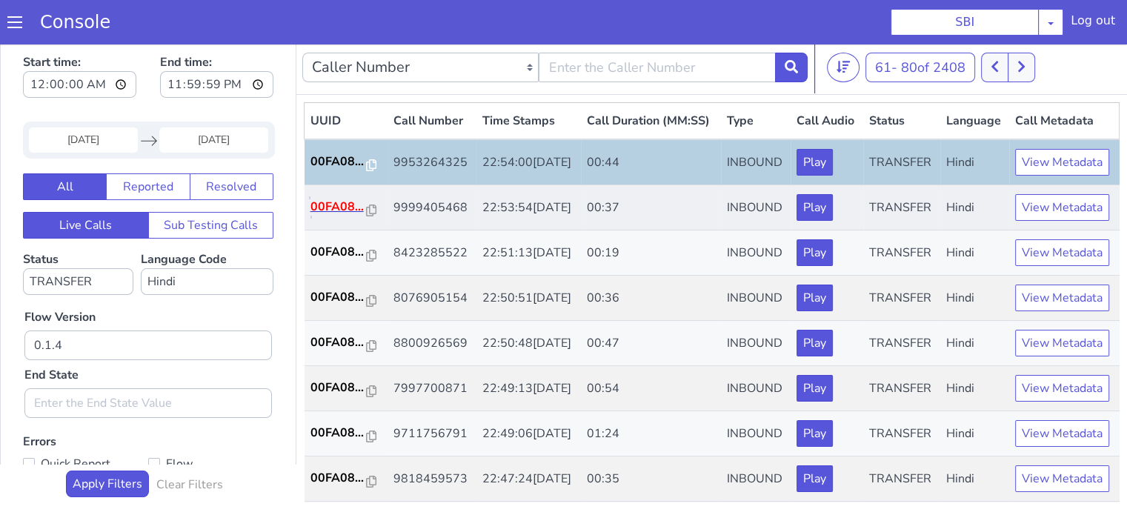
click at [342, 216] on p "00FA08..." at bounding box center [339, 207] width 56 height 18
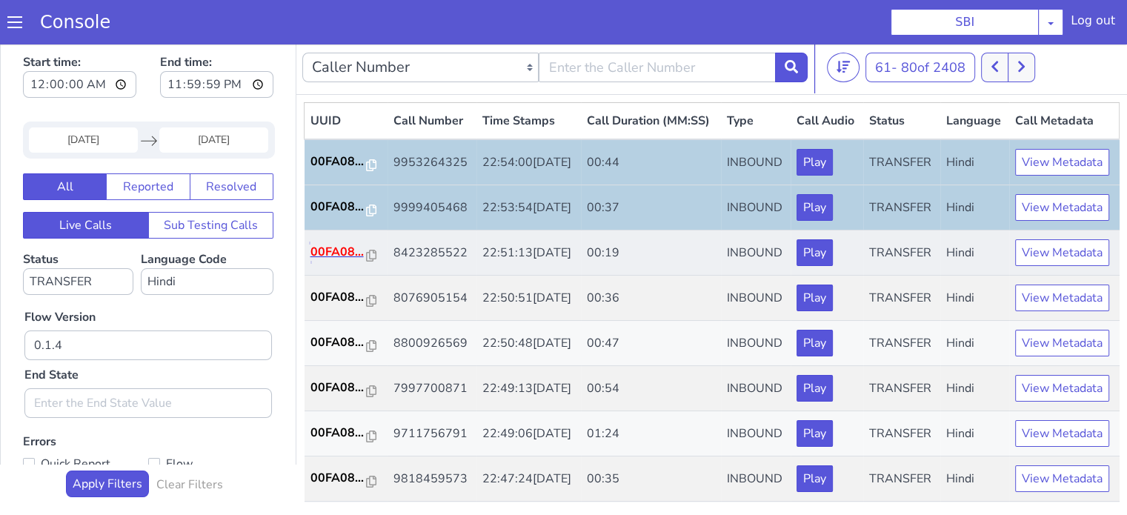
click at [318, 261] on p "00FA08..." at bounding box center [339, 252] width 56 height 18
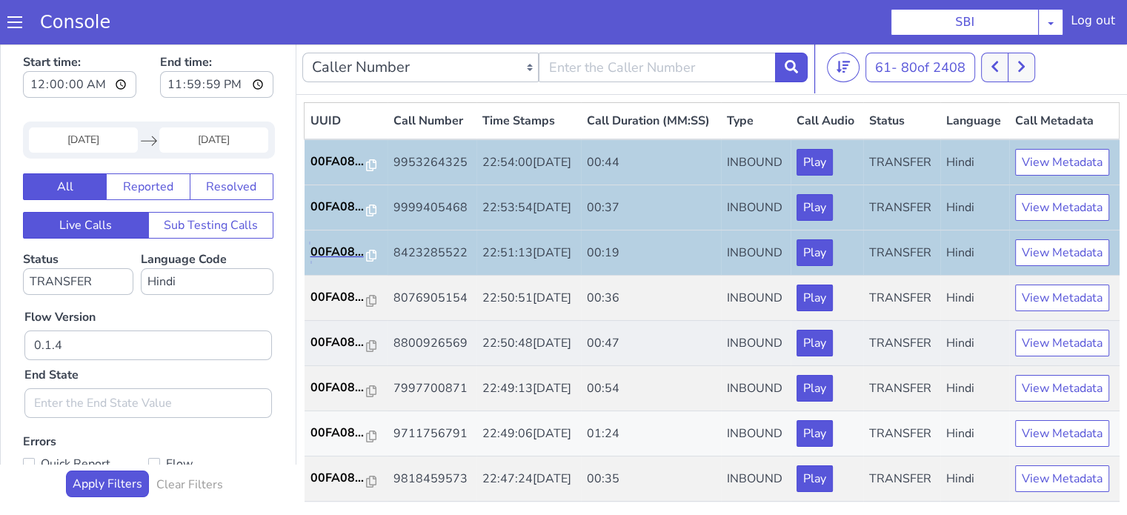
scroll to position [148, 0]
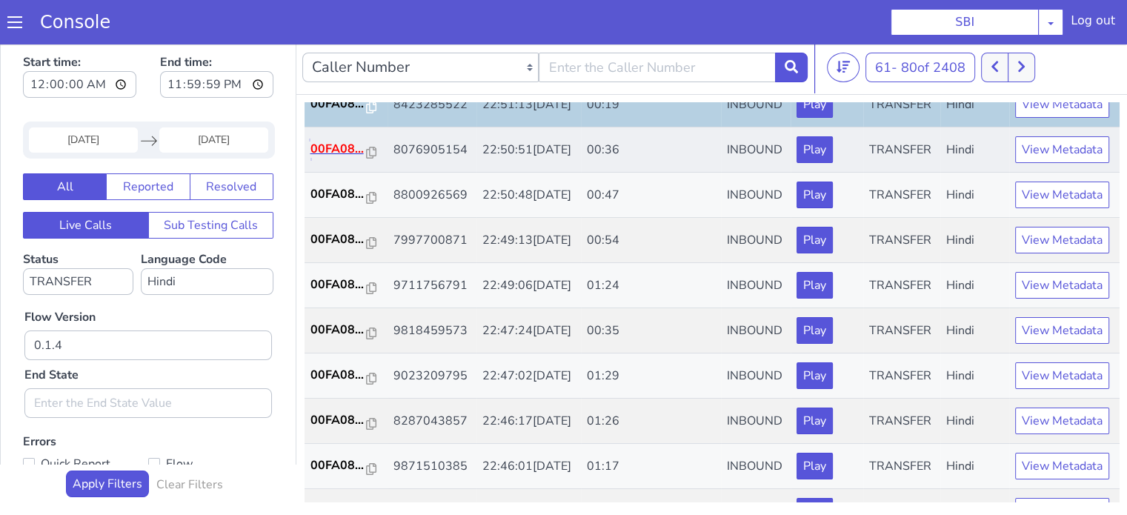
click at [333, 158] on p "00FA08..." at bounding box center [339, 149] width 56 height 18
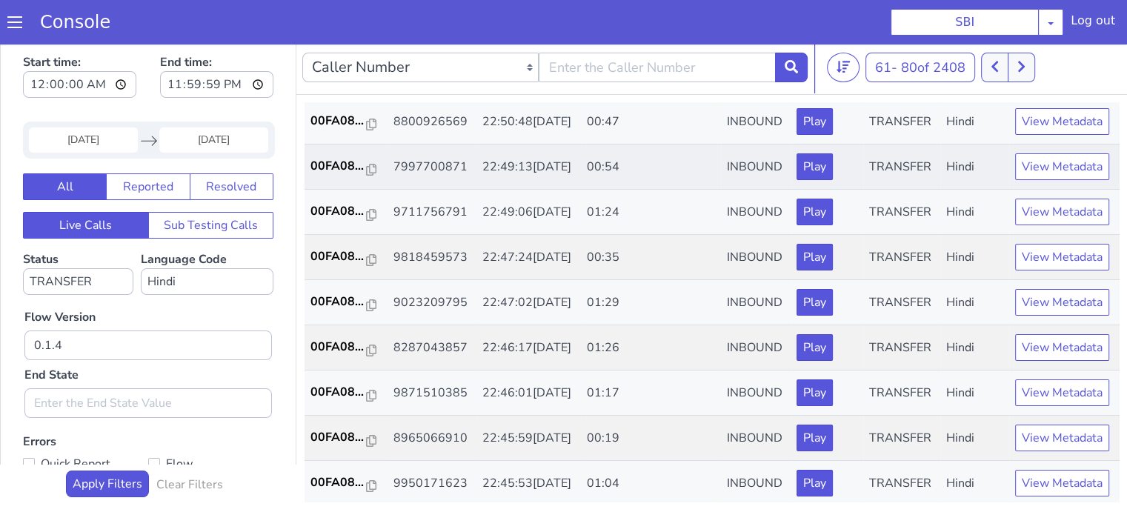
scroll to position [222, 0]
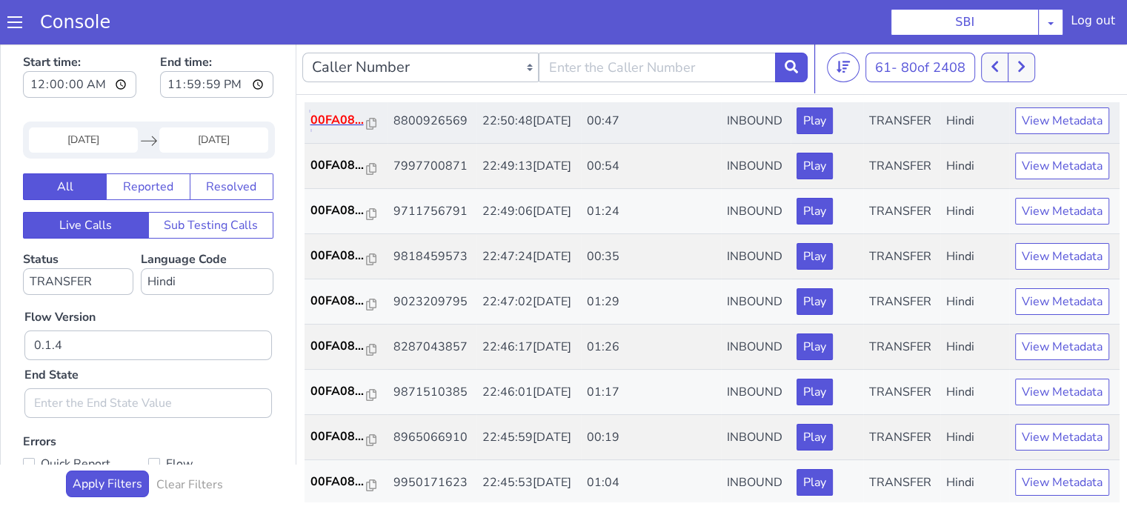
click at [338, 129] on p "00FA08..." at bounding box center [339, 120] width 56 height 18
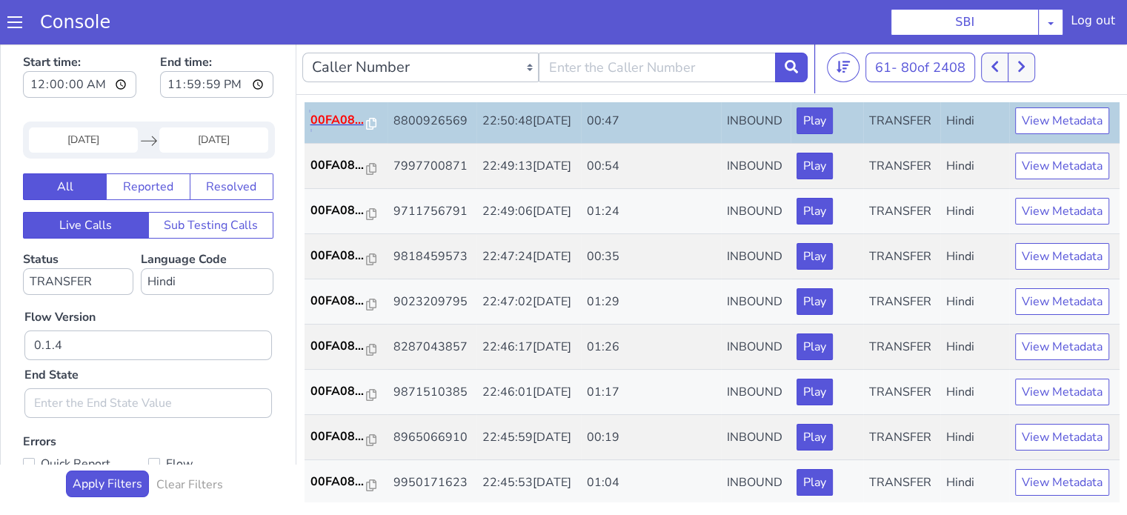
click at [321, 129] on p "00FA08..." at bounding box center [339, 120] width 56 height 18
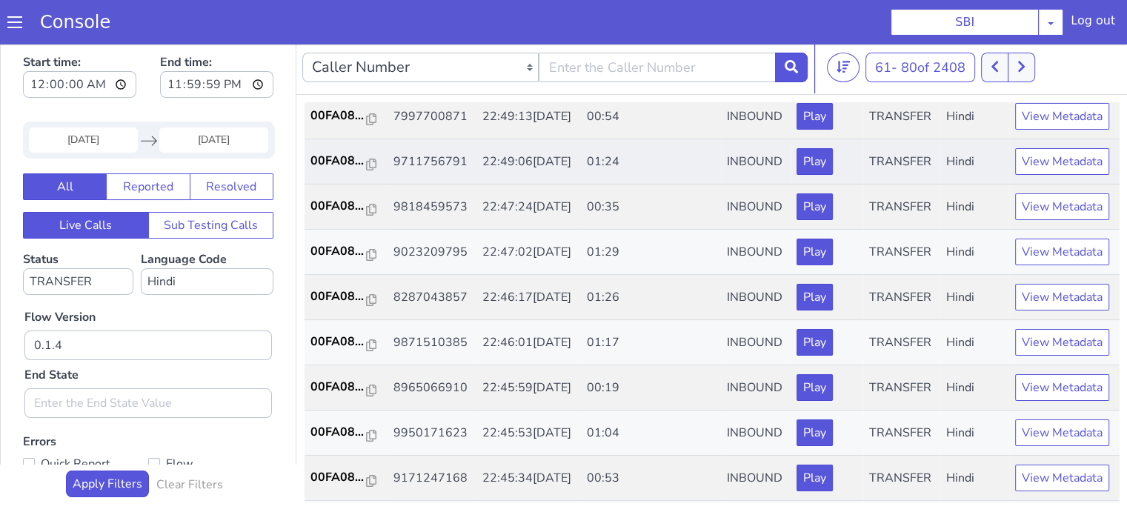
scroll to position [297, 0]
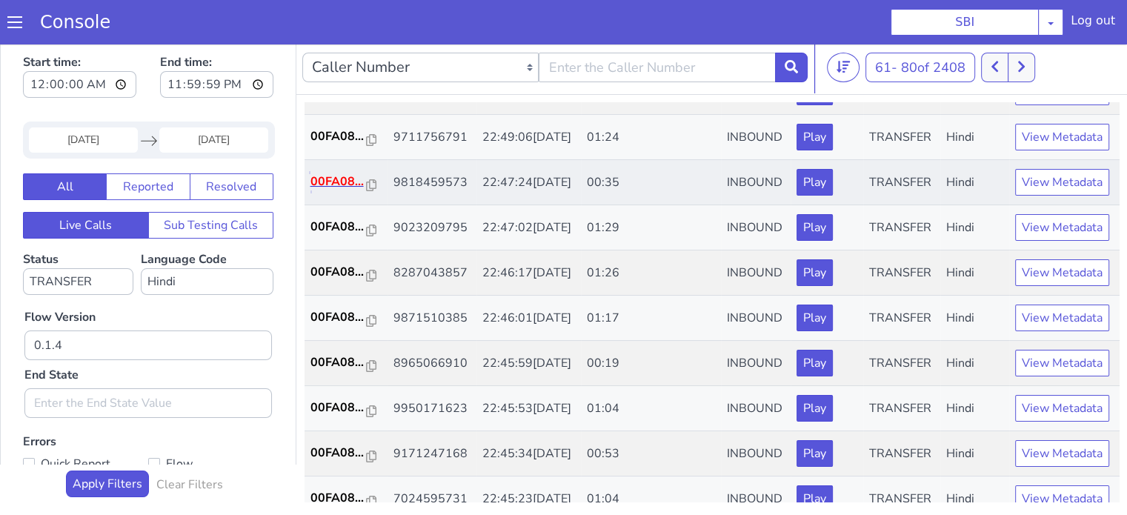
click at [357, 191] on p "00FA08..." at bounding box center [339, 182] width 56 height 18
